Goal: Task Accomplishment & Management: Manage account settings

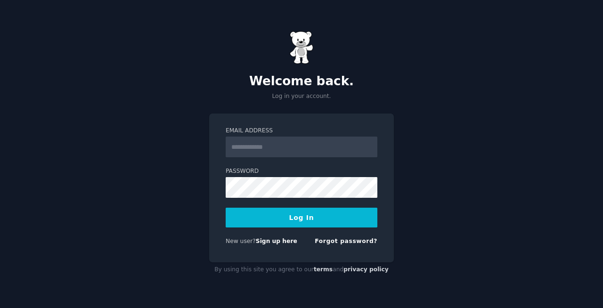
type input "**********"
click at [315, 224] on button "Log In" at bounding box center [302, 218] width 152 height 20
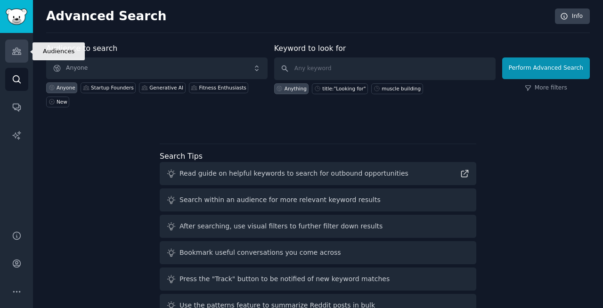
click at [16, 49] on icon "Sidebar" at bounding box center [17, 51] width 10 height 10
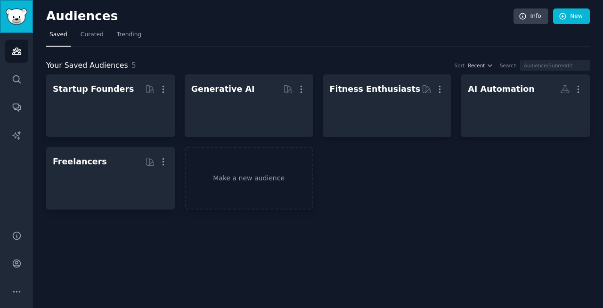
click at [17, 20] on img "Sidebar" at bounding box center [17, 16] width 22 height 16
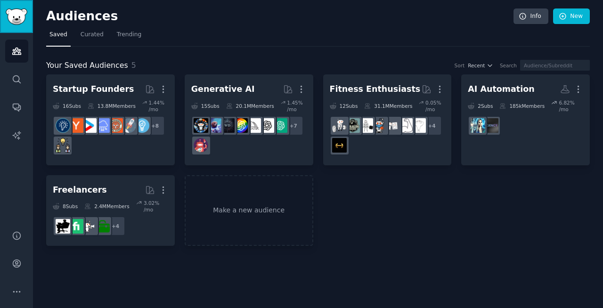
click at [17, 20] on img "Sidebar" at bounding box center [17, 16] width 22 height 16
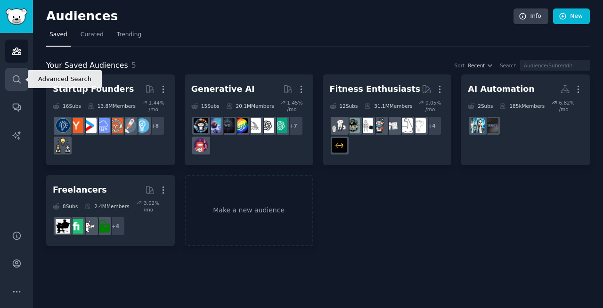
click at [16, 79] on icon "Sidebar" at bounding box center [17, 79] width 10 height 10
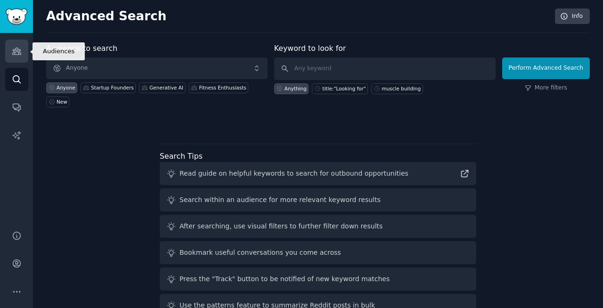
click at [16, 54] on icon "Sidebar" at bounding box center [16, 51] width 8 height 7
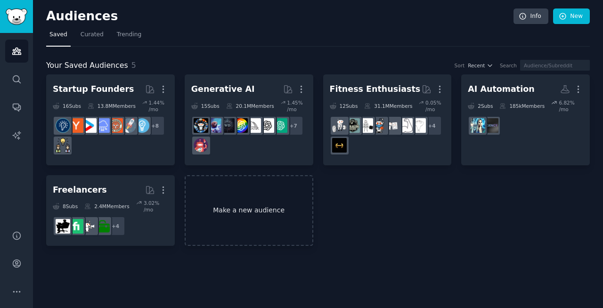
click at [253, 212] on link "Make a new audience" at bounding box center [249, 210] width 129 height 71
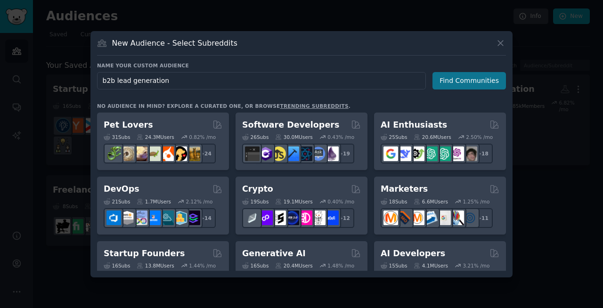
type input "b2b lead generation"
click at [464, 82] on button "Find Communities" at bounding box center [470, 80] width 74 height 17
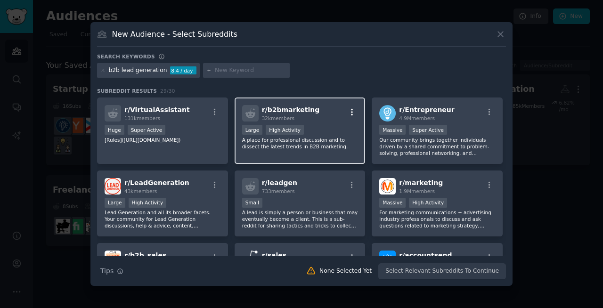
click at [351, 113] on icon "button" at bounding box center [352, 112] width 8 height 8
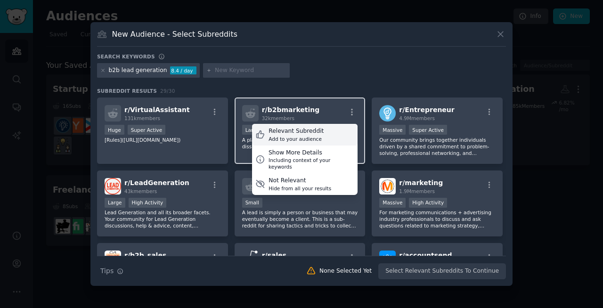
click at [259, 136] on icon at bounding box center [260, 135] width 10 height 10
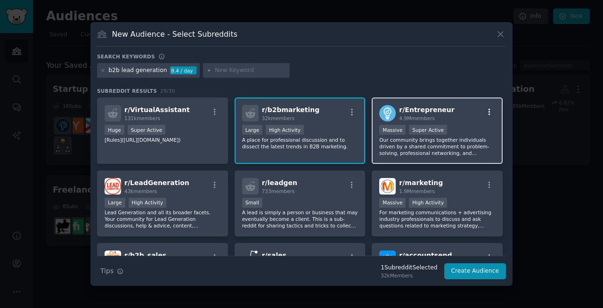
click at [488, 112] on icon "button" at bounding box center [489, 112] width 8 height 8
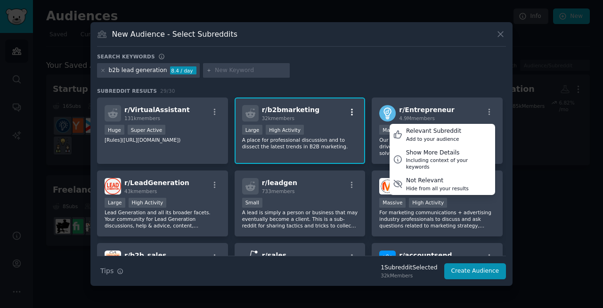
click at [349, 113] on icon "button" at bounding box center [352, 112] width 8 height 8
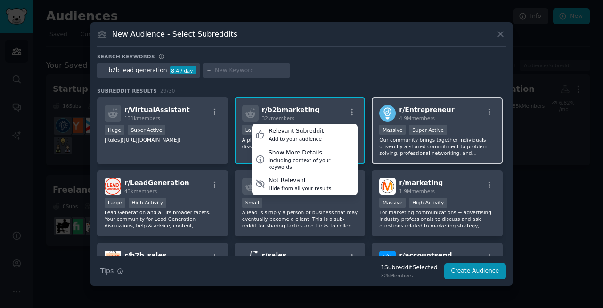
click at [463, 115] on div "r/ Entrepreneur 4.9M members" at bounding box center [437, 113] width 116 height 16
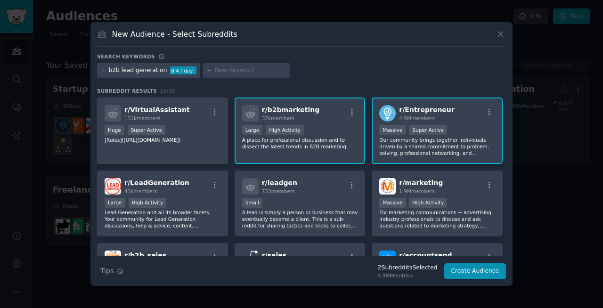
click at [410, 108] on span "r/ Entrepreneur" at bounding box center [426, 110] width 55 height 8
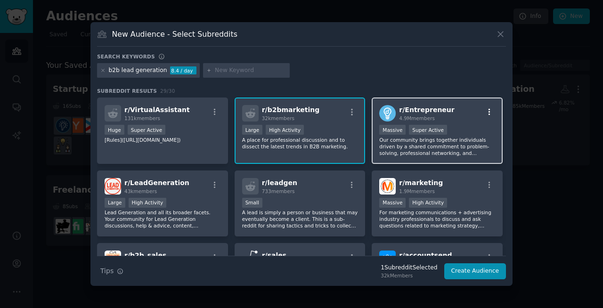
click at [488, 113] on icon "button" at bounding box center [489, 112] width 8 height 8
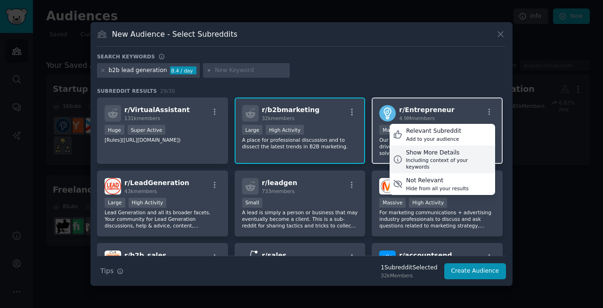
click at [443, 155] on div "Show More Details" at bounding box center [449, 153] width 86 height 8
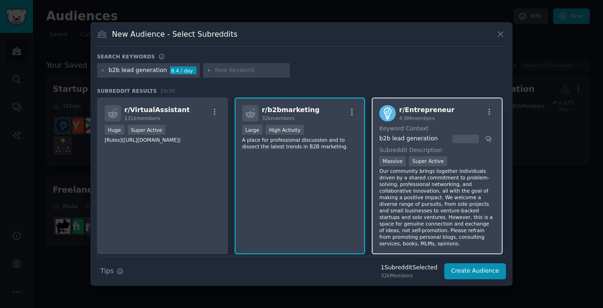
scroll to position [0, 0]
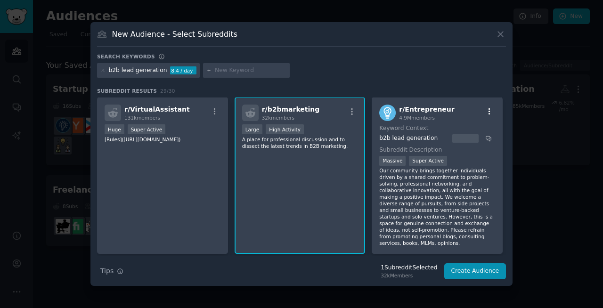
click at [488, 113] on icon "button" at bounding box center [489, 111] width 8 height 8
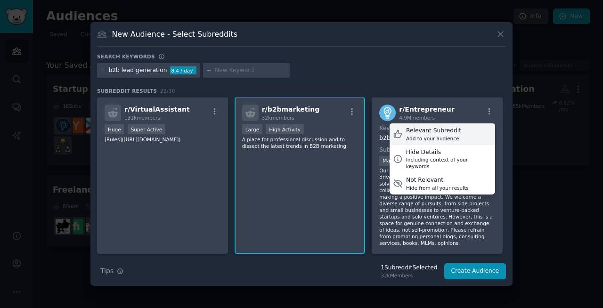
click at [440, 131] on div "Relevant Subreddit" at bounding box center [433, 131] width 55 height 8
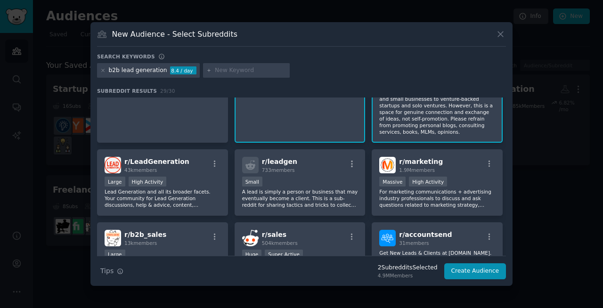
scroll to position [116, 0]
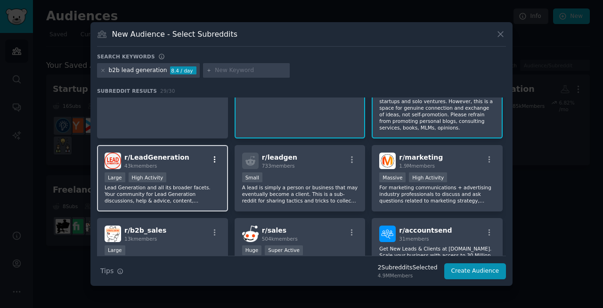
click at [215, 161] on icon "button" at bounding box center [215, 160] width 8 height 8
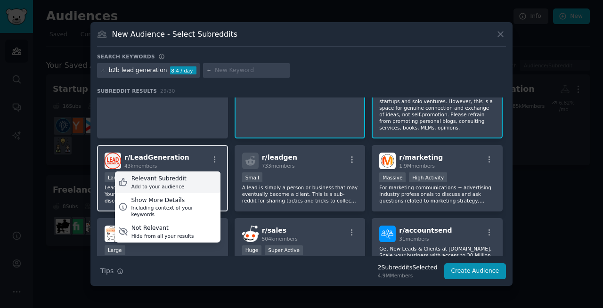
click at [193, 177] on div "Relevant Subreddit Add to your audience" at bounding box center [168, 183] width 106 height 22
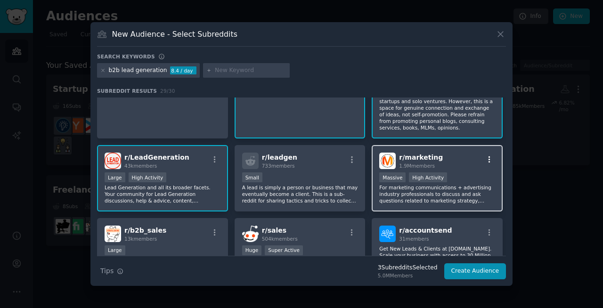
click at [489, 162] on icon "button" at bounding box center [490, 159] width 2 height 7
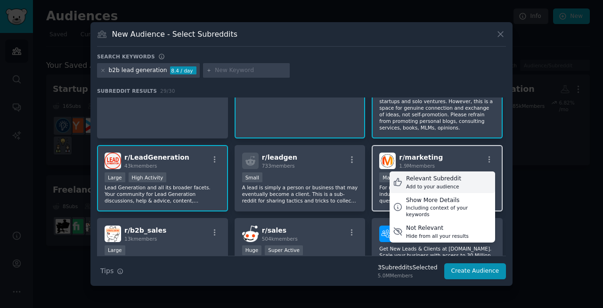
click at [448, 184] on div "Add to your audience" at bounding box center [433, 186] width 55 height 7
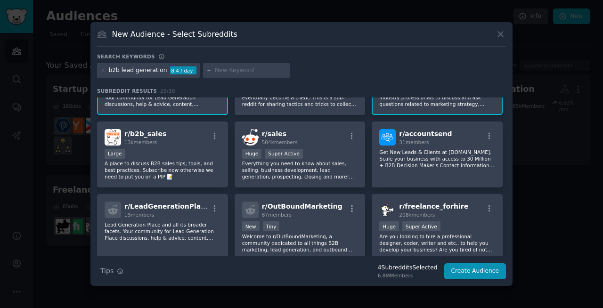
scroll to position [214, 0]
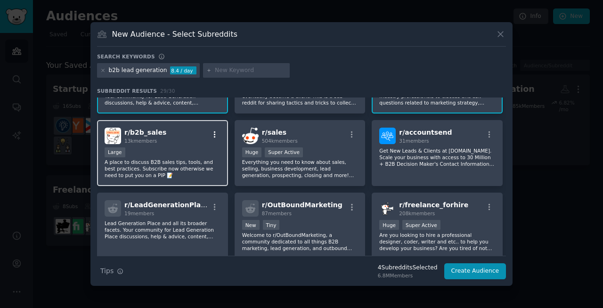
click at [214, 134] on icon "button" at bounding box center [215, 134] width 2 height 7
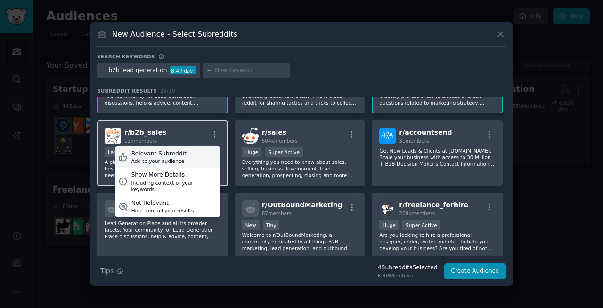
click at [194, 155] on div "Relevant Subreddit Add to your audience" at bounding box center [168, 158] width 106 height 22
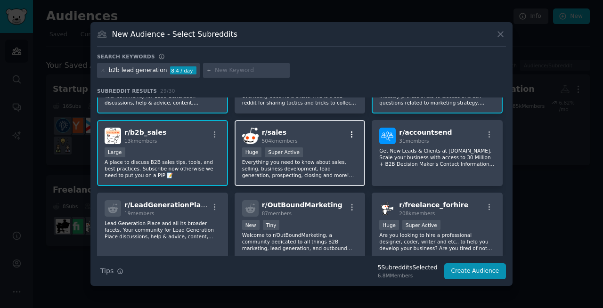
click at [351, 136] on icon "button" at bounding box center [352, 135] width 8 height 8
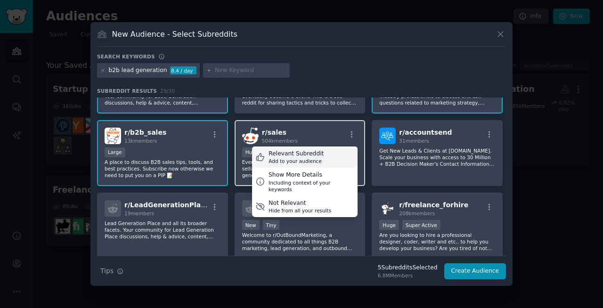
click at [330, 153] on div "Relevant Subreddit Add to your audience" at bounding box center [305, 158] width 106 height 22
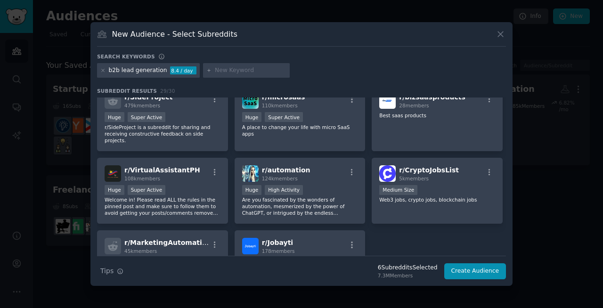
scroll to position [687, 0]
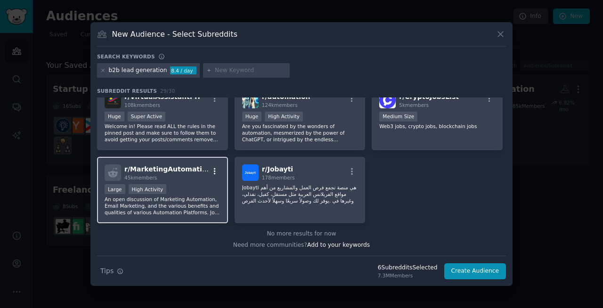
click at [214, 170] on icon "button" at bounding box center [215, 171] width 8 height 8
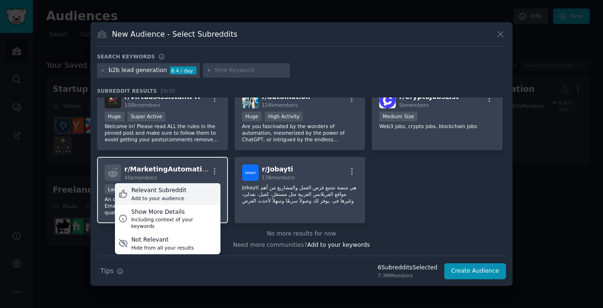
click at [181, 190] on div "Relevant Subreddit" at bounding box center [158, 191] width 55 height 8
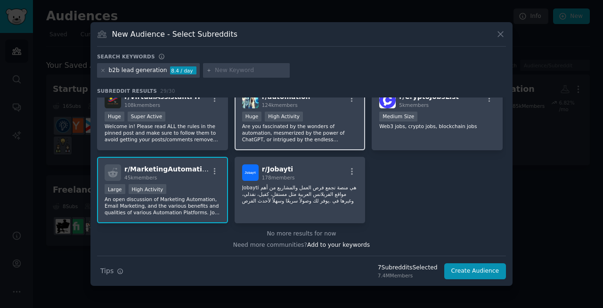
scroll to position [0, 0]
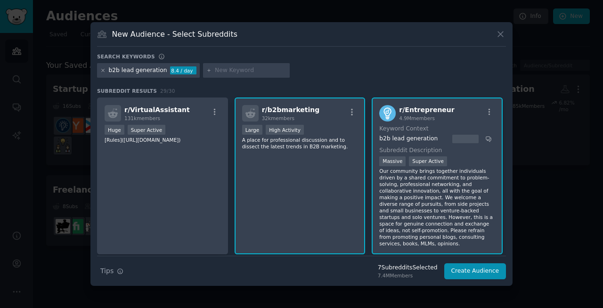
click at [104, 71] on icon at bounding box center [102, 70] width 5 height 5
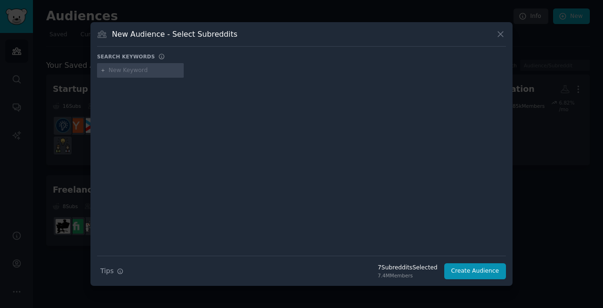
click at [141, 74] on input "text" at bounding box center [145, 70] width 72 height 8
type input "e"
type input "cold email"
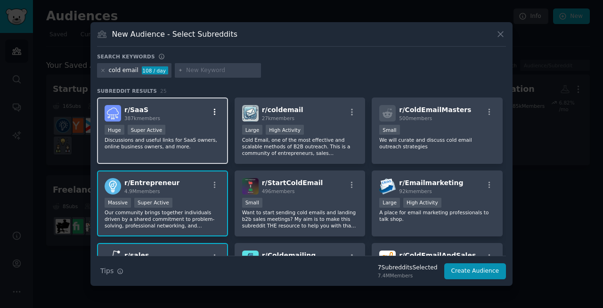
click at [215, 112] on icon "button" at bounding box center [215, 112] width 8 height 8
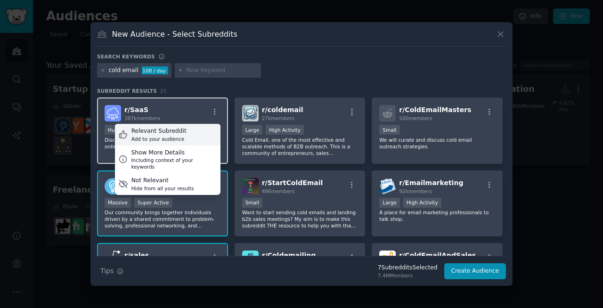
click at [194, 133] on div "Relevant Subreddit Add to your audience" at bounding box center [168, 135] width 106 height 22
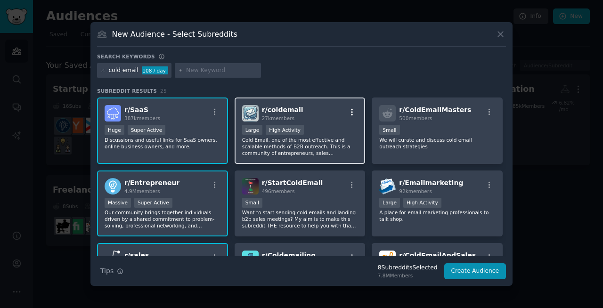
click at [351, 111] on icon "button" at bounding box center [352, 112] width 2 height 7
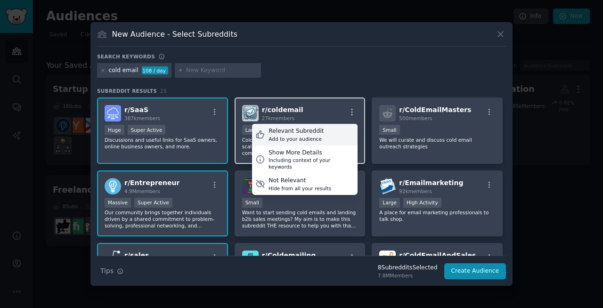
click at [306, 132] on div "Relevant Subreddit" at bounding box center [296, 131] width 55 height 8
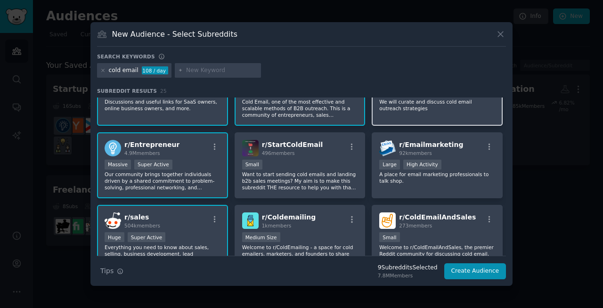
scroll to position [41, 0]
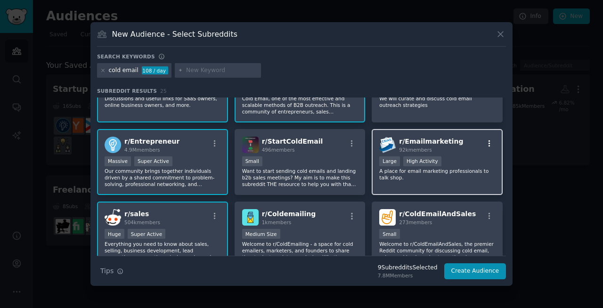
click at [488, 144] on icon "button" at bounding box center [489, 143] width 8 height 8
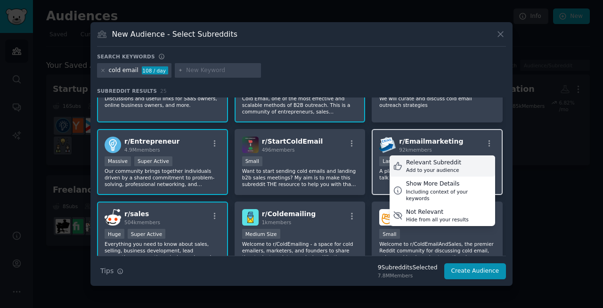
click at [443, 162] on div "Relevant Subreddit" at bounding box center [433, 163] width 55 height 8
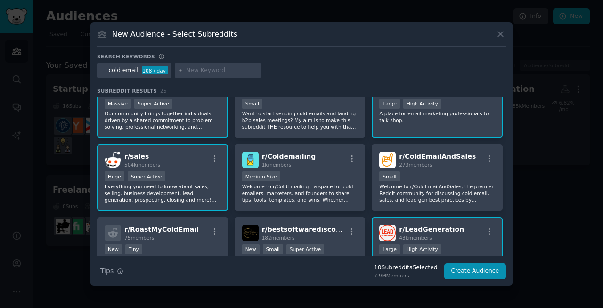
scroll to position [0, 0]
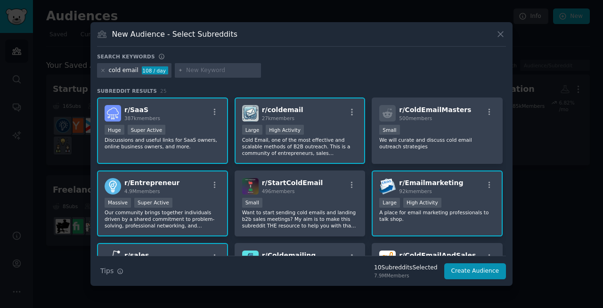
click at [209, 71] on input "text" at bounding box center [222, 70] width 72 height 8
click at [102, 70] on icon at bounding box center [103, 70] width 2 height 2
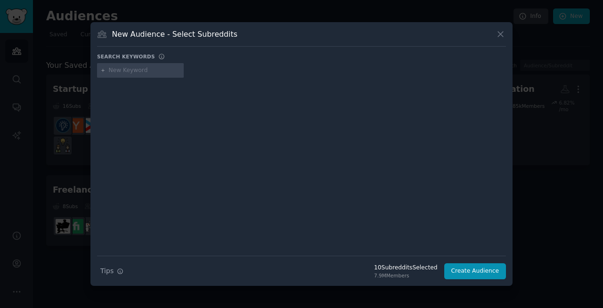
click at [104, 71] on icon at bounding box center [102, 70] width 5 height 5
click at [142, 72] on input "text" at bounding box center [145, 70] width 72 height 8
type input "saas marketing"
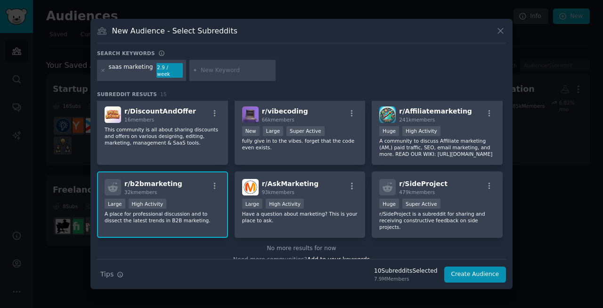
scroll to position [232, 0]
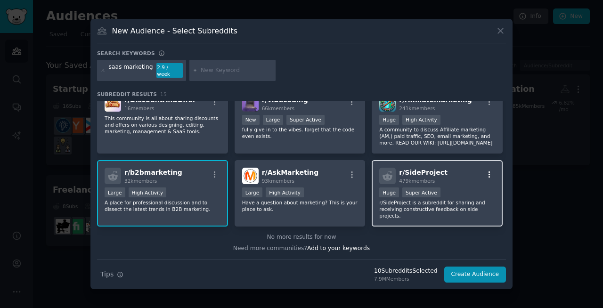
click at [490, 171] on icon "button" at bounding box center [489, 175] width 8 height 8
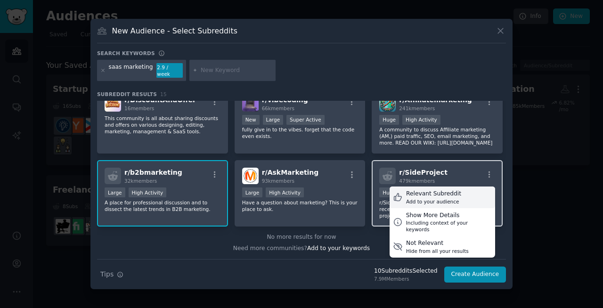
click at [447, 193] on div "Relevant Subreddit" at bounding box center [433, 194] width 55 height 8
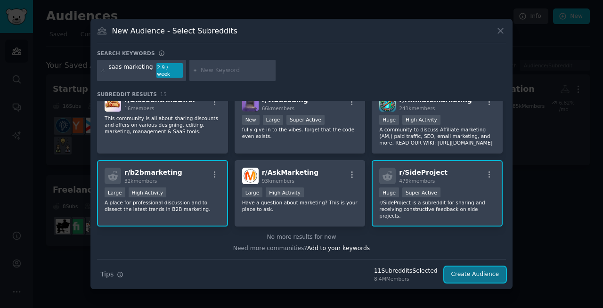
click at [472, 274] on button "Create Audience" at bounding box center [475, 275] width 62 height 16
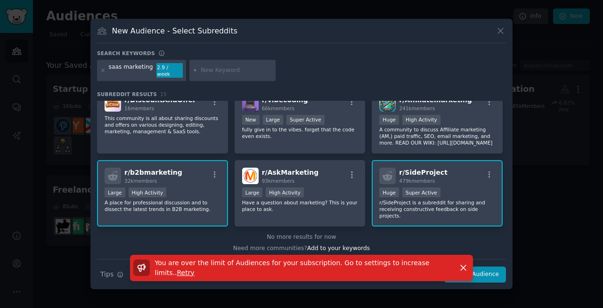
click at [361, 260] on span "You are over the limit of Audiences for your subscription. Go to settings to in…" at bounding box center [292, 267] width 275 height 17
click at [67, 257] on div at bounding box center [301, 154] width 603 height 308
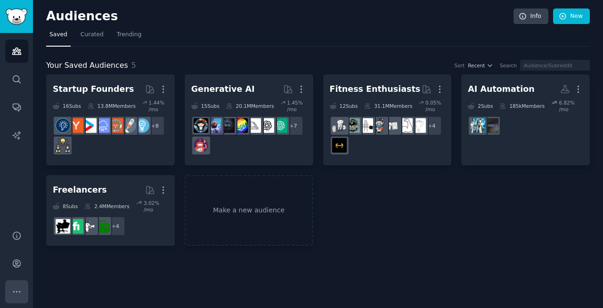
click at [11, 296] on button "More" at bounding box center [16, 291] width 23 height 23
click at [16, 262] on icon "Sidebar" at bounding box center [17, 264] width 8 height 8
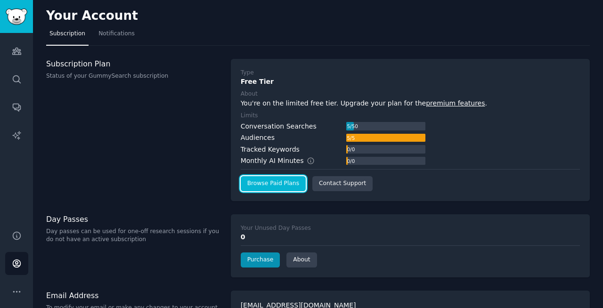
click at [277, 183] on link "Browse Paid Plans" at bounding box center [273, 183] width 65 height 15
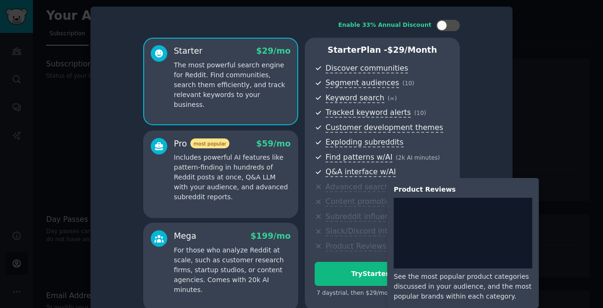
click at [360, 248] on span "Product Reviews" at bounding box center [356, 247] width 61 height 10
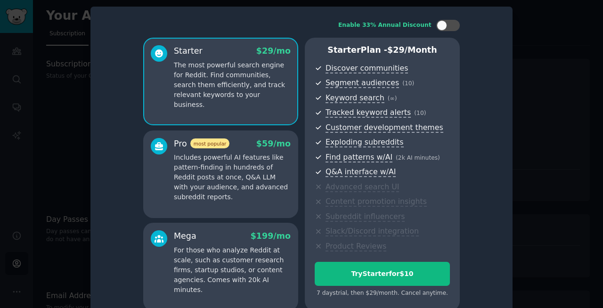
click at [33, 154] on div at bounding box center [301, 154] width 603 height 308
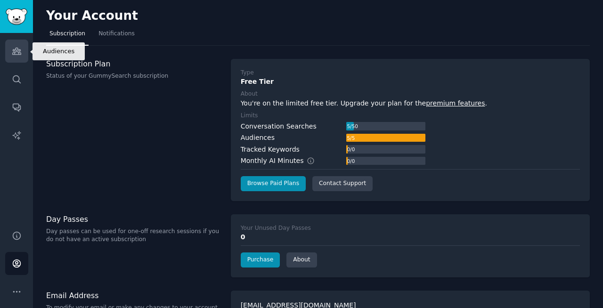
click at [17, 54] on icon "Sidebar" at bounding box center [17, 51] width 10 height 10
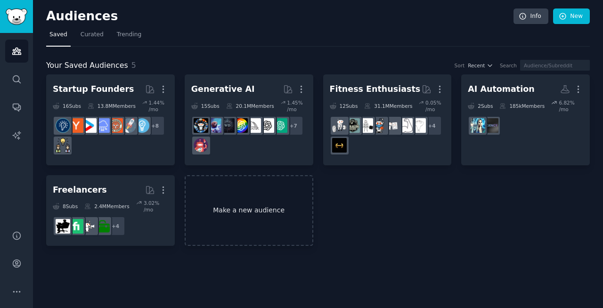
click at [245, 213] on link "Make a new audience" at bounding box center [249, 210] width 129 height 71
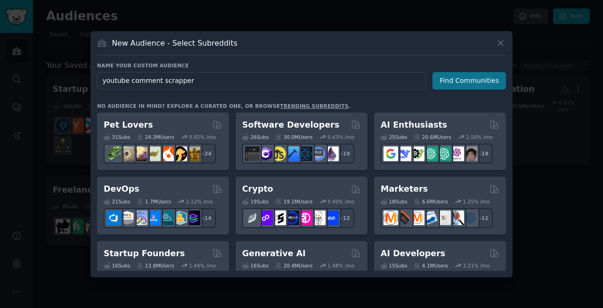
type input "youtube comment scrapper"
click at [464, 82] on button "Find Communities" at bounding box center [470, 80] width 74 height 17
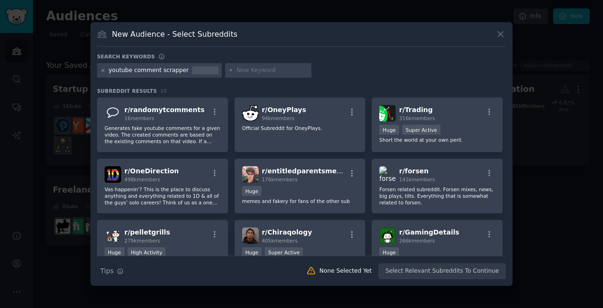
click at [104, 71] on icon at bounding box center [103, 70] width 2 height 2
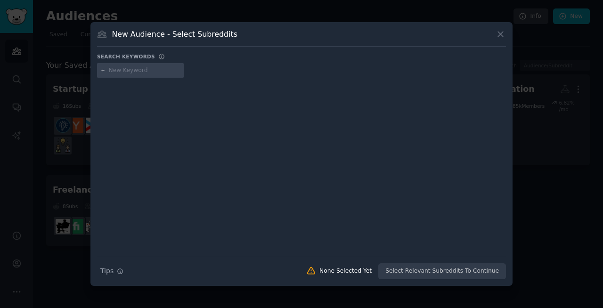
click at [139, 70] on input "text" at bounding box center [145, 70] width 72 height 8
type input "indie"
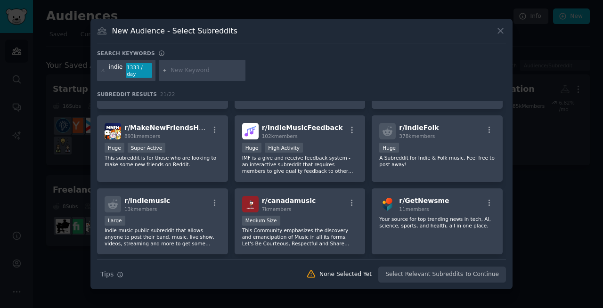
scroll to position [364, 0]
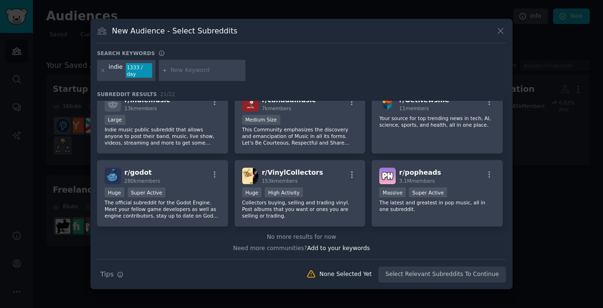
click at [121, 70] on div "indie" at bounding box center [116, 70] width 14 height 15
click at [187, 74] on input "text" at bounding box center [207, 70] width 72 height 8
click at [105, 69] on icon at bounding box center [102, 70] width 5 height 5
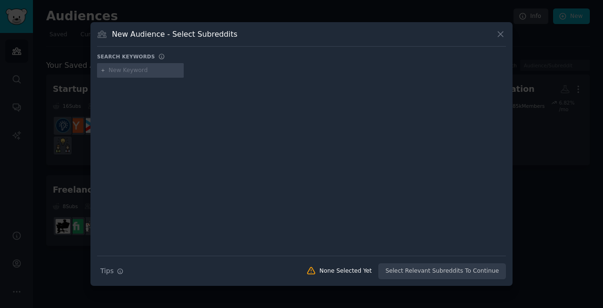
click at [138, 75] on div at bounding box center [140, 70] width 87 height 15
click at [146, 69] on input "text" at bounding box center [145, 70] width 72 height 8
type input "solo tech preneurs"
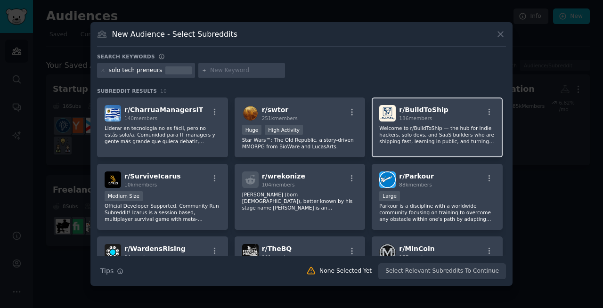
click at [420, 137] on p "Welcome to r/BuildToShip — the hub for indie hackers, solo devs, and SaaS build…" at bounding box center [437, 135] width 116 height 20
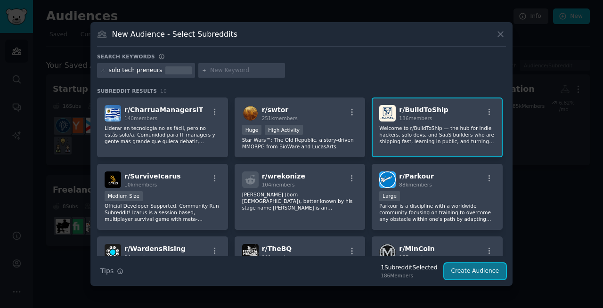
click at [471, 275] on button "Create Audience" at bounding box center [475, 271] width 62 height 16
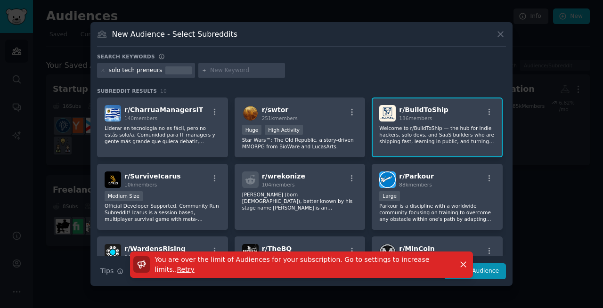
click at [546, 120] on div at bounding box center [301, 154] width 603 height 308
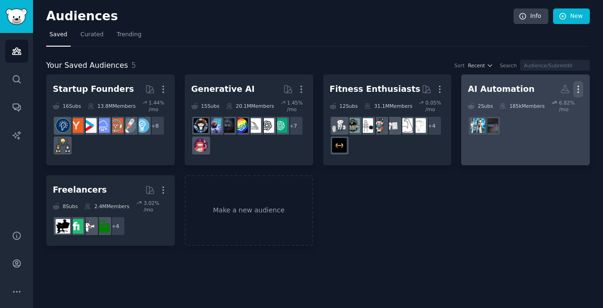
click at [579, 90] on icon "button" at bounding box center [579, 89] width 10 height 10
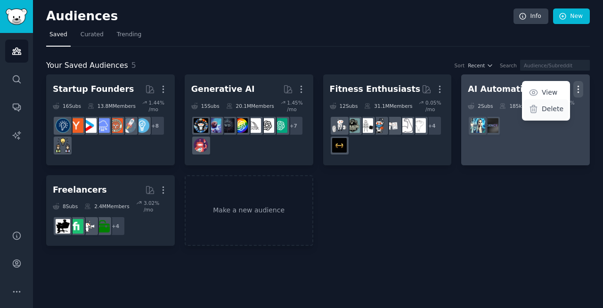
click at [550, 110] on p "Delete" at bounding box center [553, 109] width 22 height 10
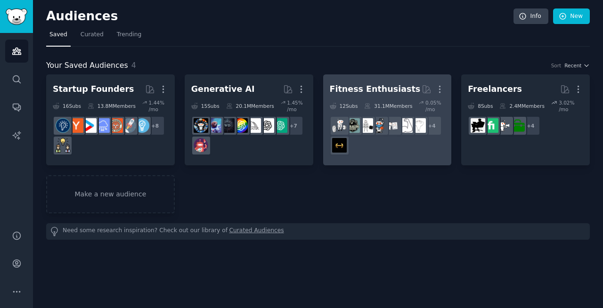
click at [389, 112] on div "31.1M Members" at bounding box center [388, 105] width 48 height 13
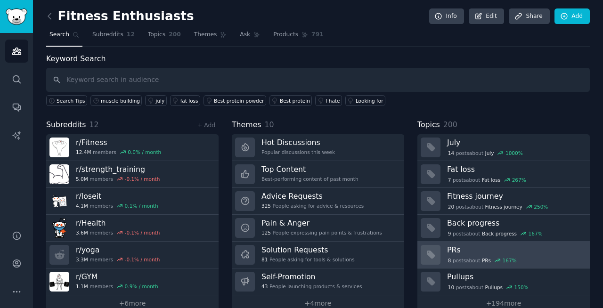
click at [476, 254] on h3 "PRs" at bounding box center [515, 250] width 136 height 10
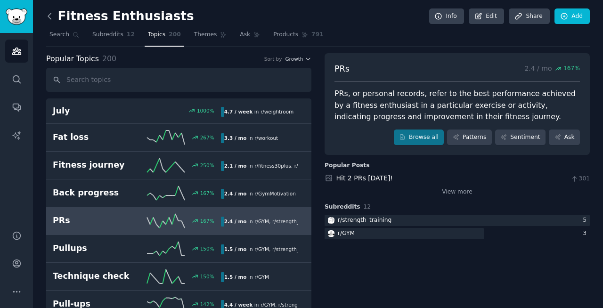
click at [50, 18] on icon at bounding box center [49, 16] width 3 height 6
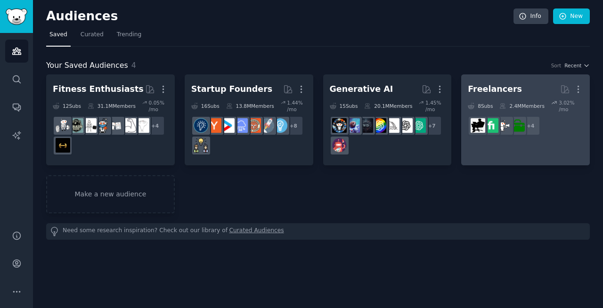
click at [504, 87] on div "Freelancers" at bounding box center [495, 89] width 54 height 12
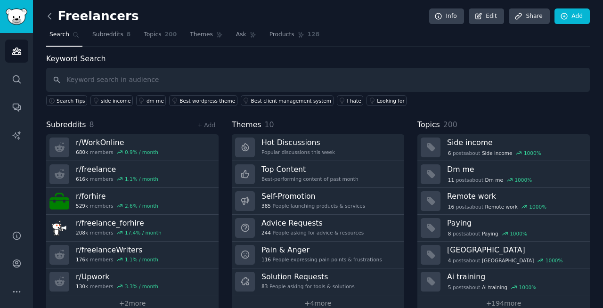
click at [52, 16] on icon at bounding box center [50, 16] width 10 height 10
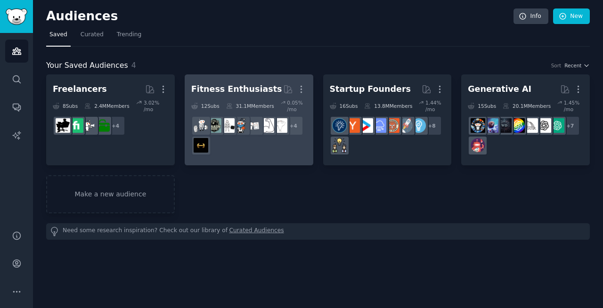
click at [228, 98] on div "Fitness Enthusiasts More 12 Sub s 31.1M Members 0.05 % /mo r/strength_training …" at bounding box center [248, 120] width 115 height 78
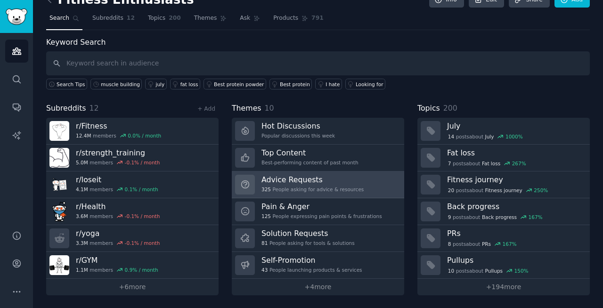
scroll to position [16, 0]
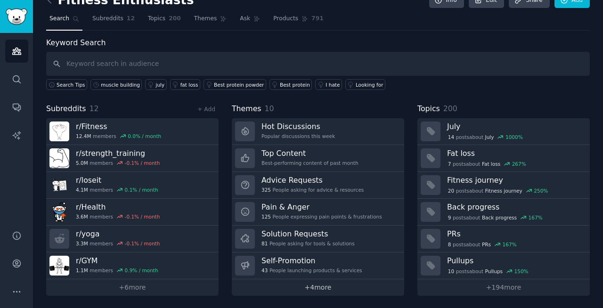
click at [314, 287] on link "+ 4 more" at bounding box center [318, 287] width 172 height 16
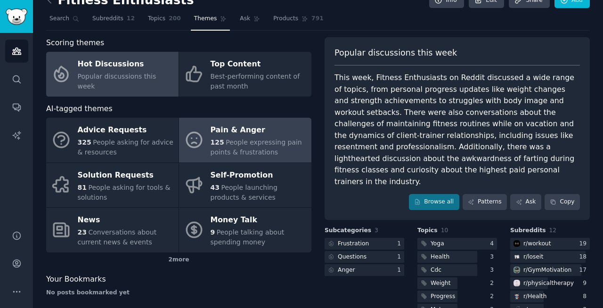
click at [241, 143] on span "People expressing pain points & frustrations" at bounding box center [256, 147] width 91 height 17
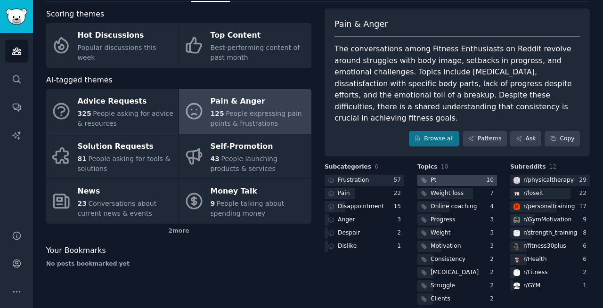
scroll to position [41, 0]
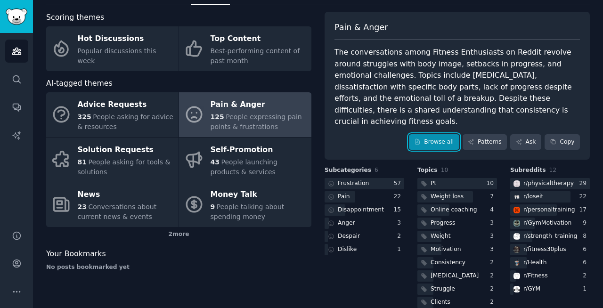
click at [435, 134] on link "Browse all" at bounding box center [434, 142] width 50 height 16
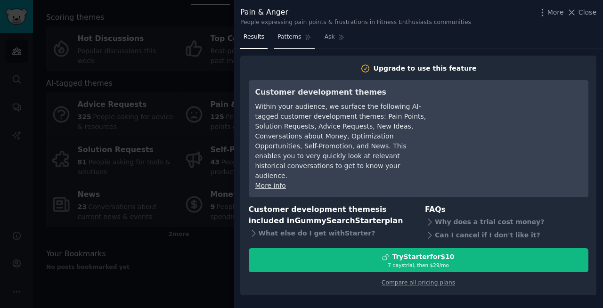
click at [289, 39] on span "Patterns" at bounding box center [290, 37] width 24 height 8
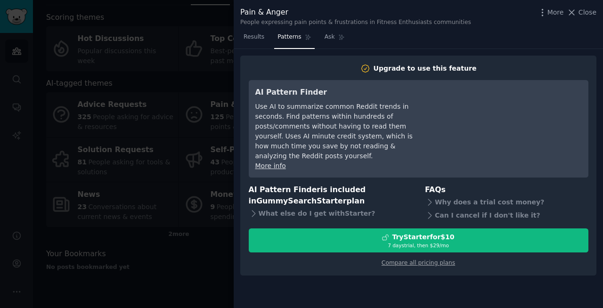
click at [176, 91] on div at bounding box center [301, 154] width 603 height 308
